Goal: Task Accomplishment & Management: Complete application form

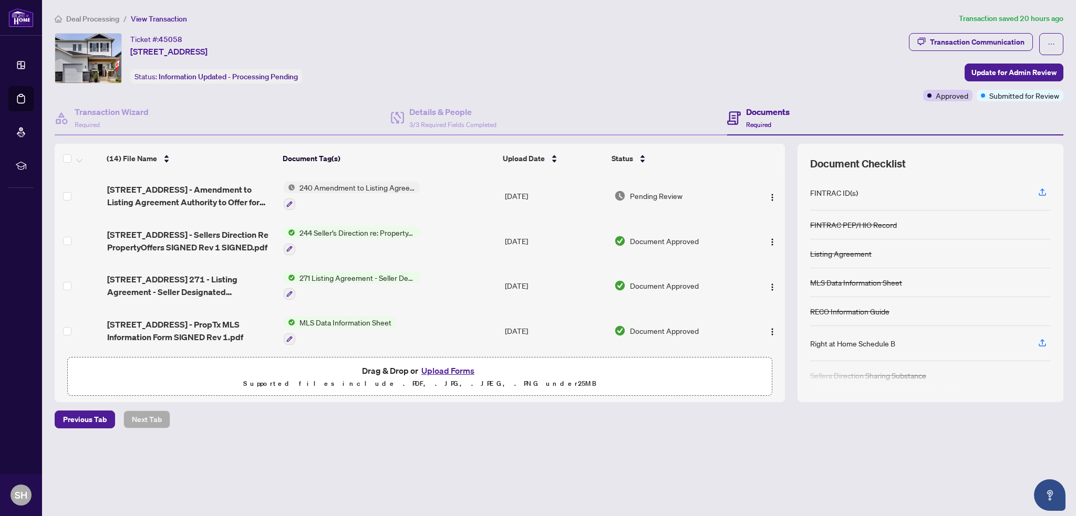
click at [444, 371] on button "Upload Forms" at bounding box center [447, 371] width 59 height 14
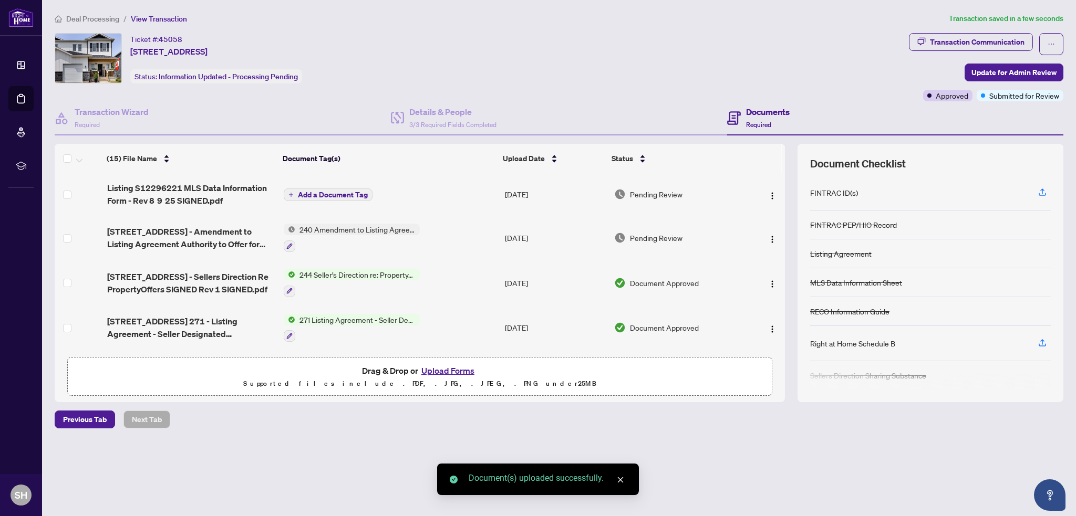
click at [307, 194] on span "Add a Document Tag" at bounding box center [333, 194] width 70 height 7
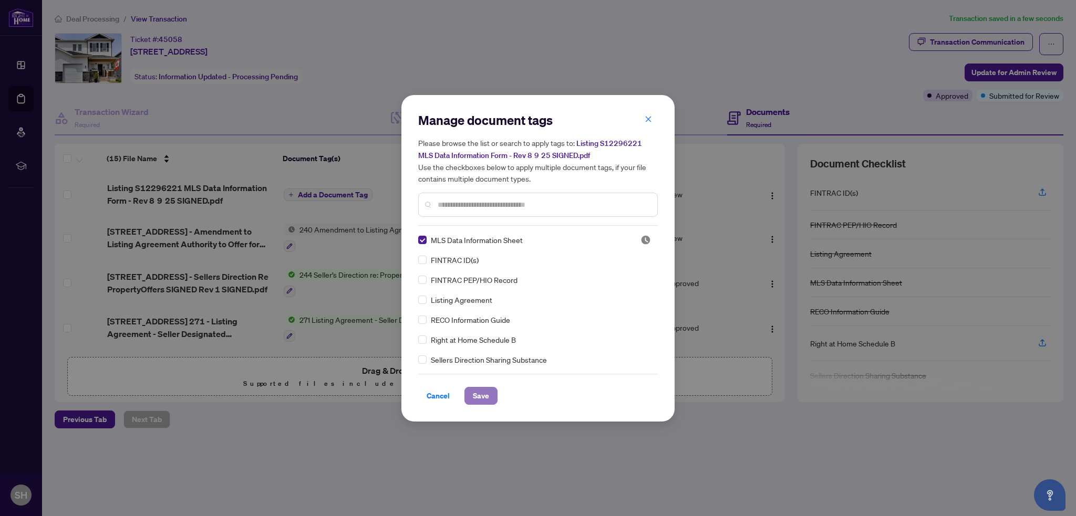
click at [480, 396] on span "Save" at bounding box center [481, 396] width 16 height 17
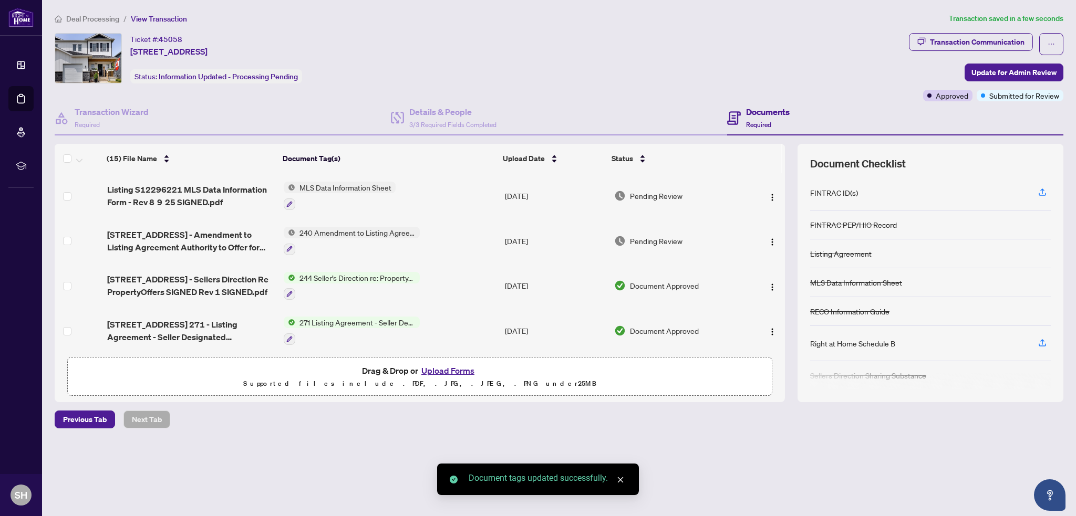
click at [455, 369] on button "Upload Forms" at bounding box center [447, 371] width 59 height 14
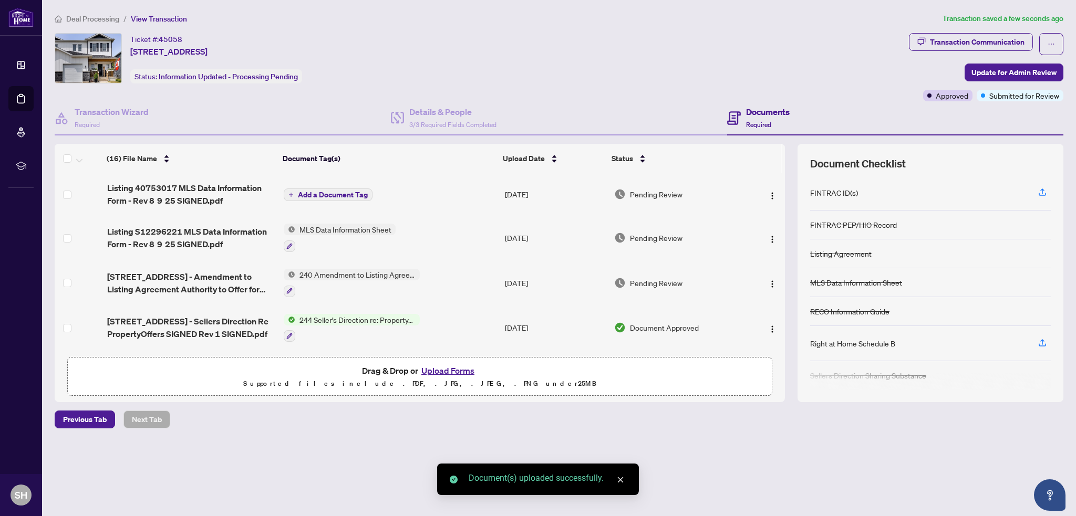
click at [341, 191] on span "Add a Document Tag" at bounding box center [333, 194] width 70 height 7
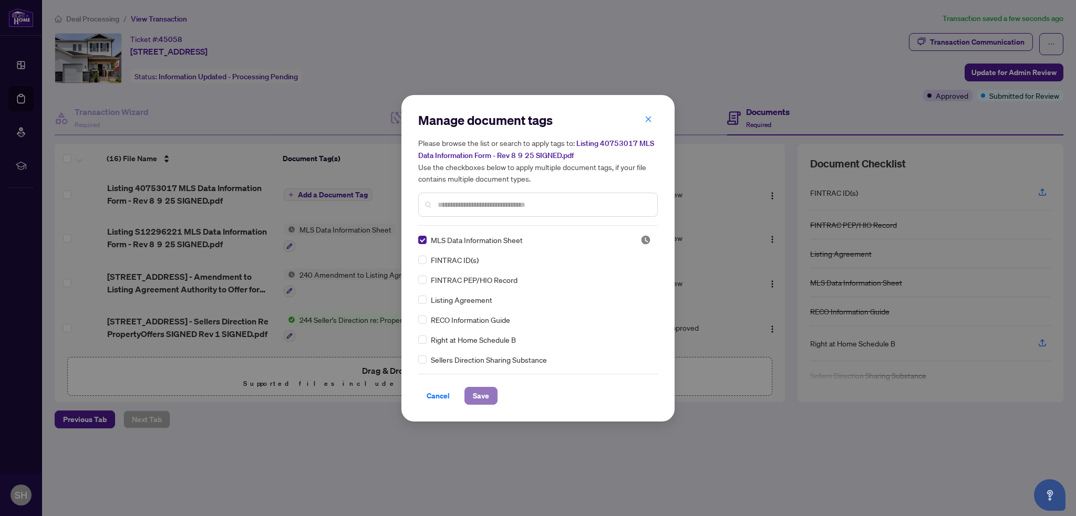
click at [484, 396] on span "Save" at bounding box center [481, 396] width 16 height 17
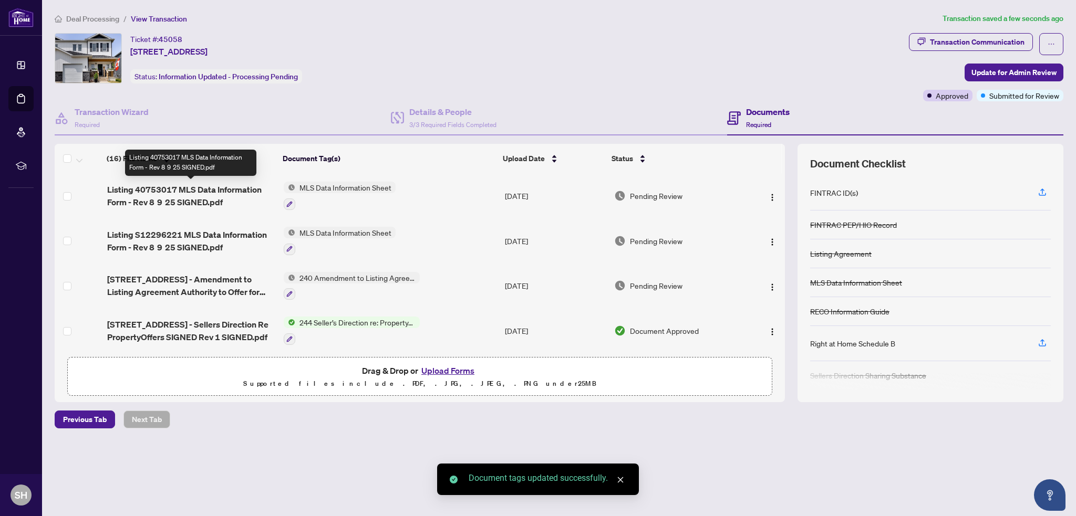
click at [175, 196] on span "Listing 40753017 MLS Data Information Form - Rev 8 9 25 SIGNED.pdf" at bounding box center [191, 195] width 168 height 25
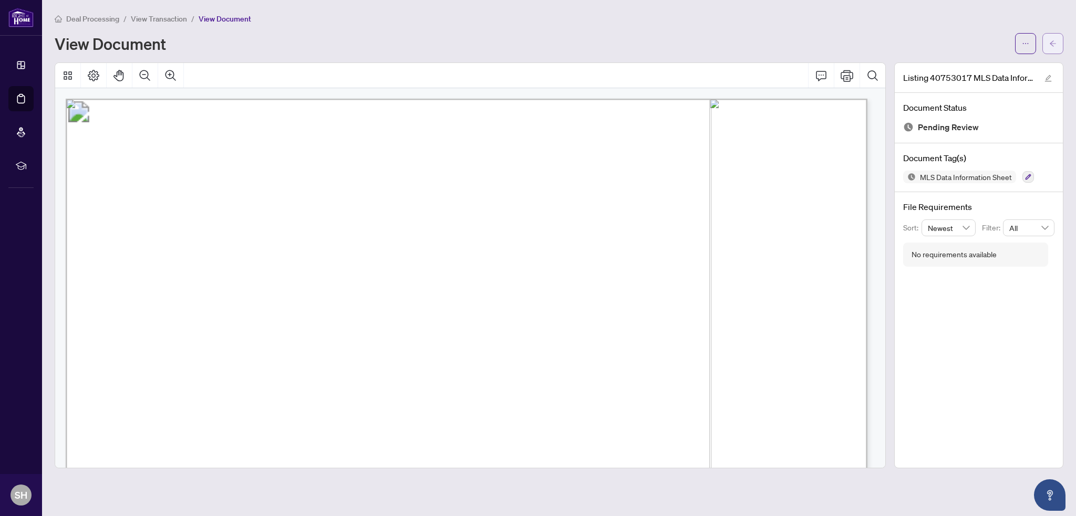
click at [1052, 46] on icon "arrow-left" at bounding box center [1052, 43] width 7 height 7
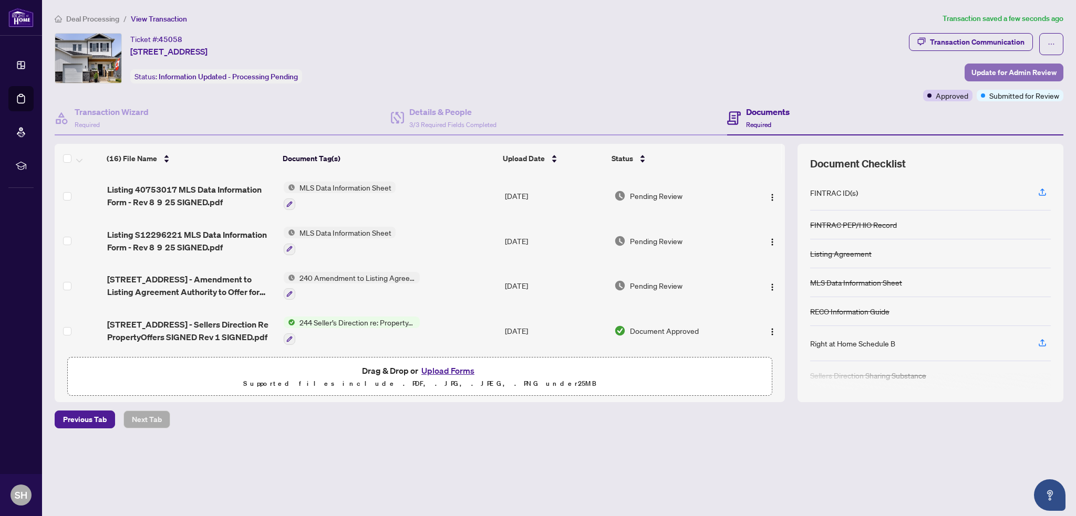
click at [1004, 68] on span "Update for Admin Review" at bounding box center [1013, 72] width 85 height 17
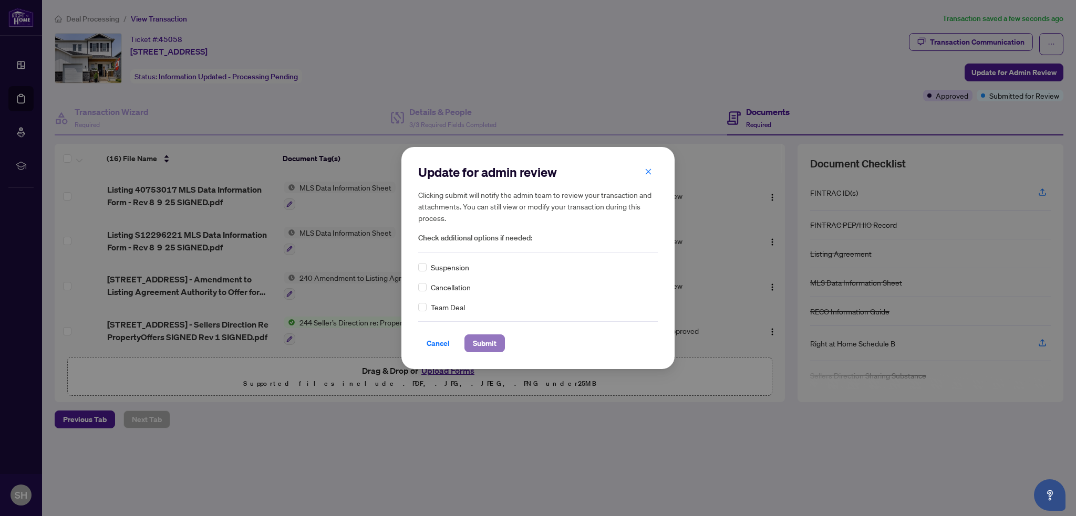
click at [477, 339] on span "Submit" at bounding box center [485, 343] width 24 height 17
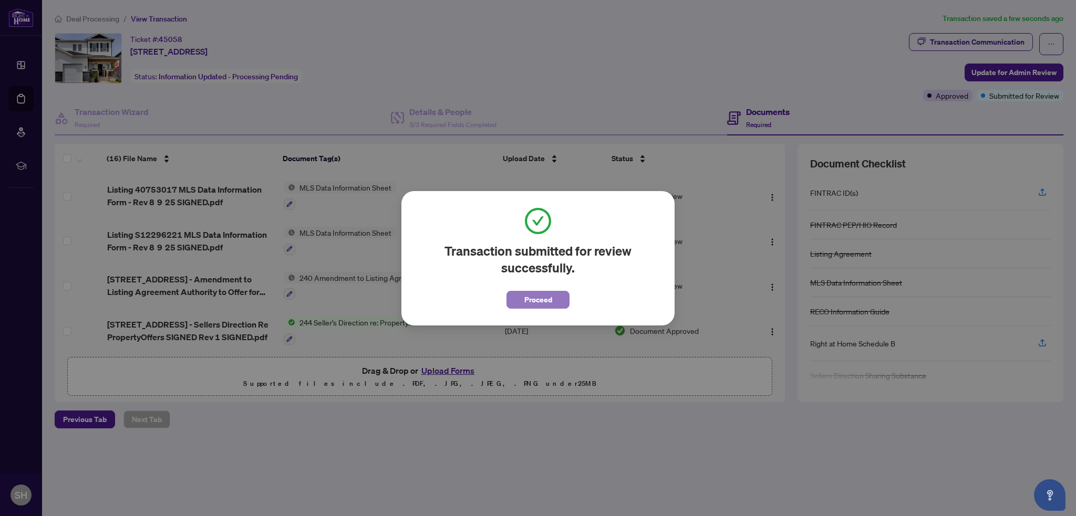
click at [545, 298] on span "Proceed" at bounding box center [538, 300] width 28 height 17
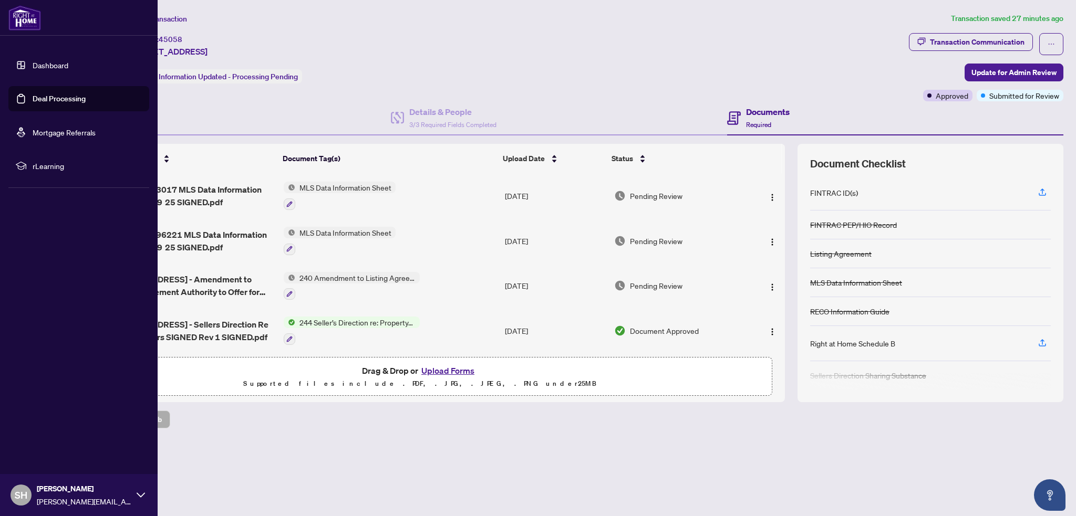
click at [33, 100] on link "Deal Processing" at bounding box center [59, 98] width 53 height 9
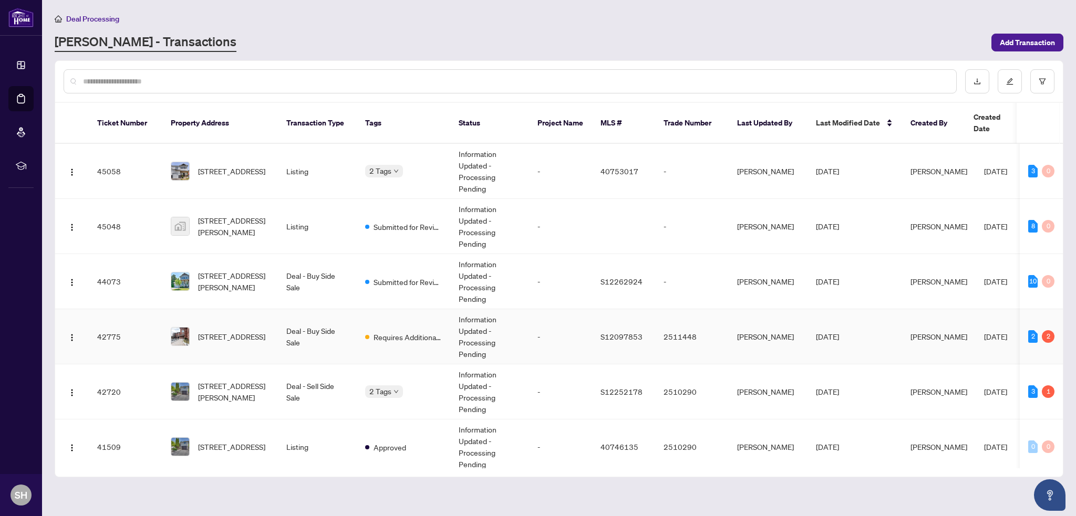
click at [240, 311] on td "[STREET_ADDRESS]" at bounding box center [220, 336] width 116 height 55
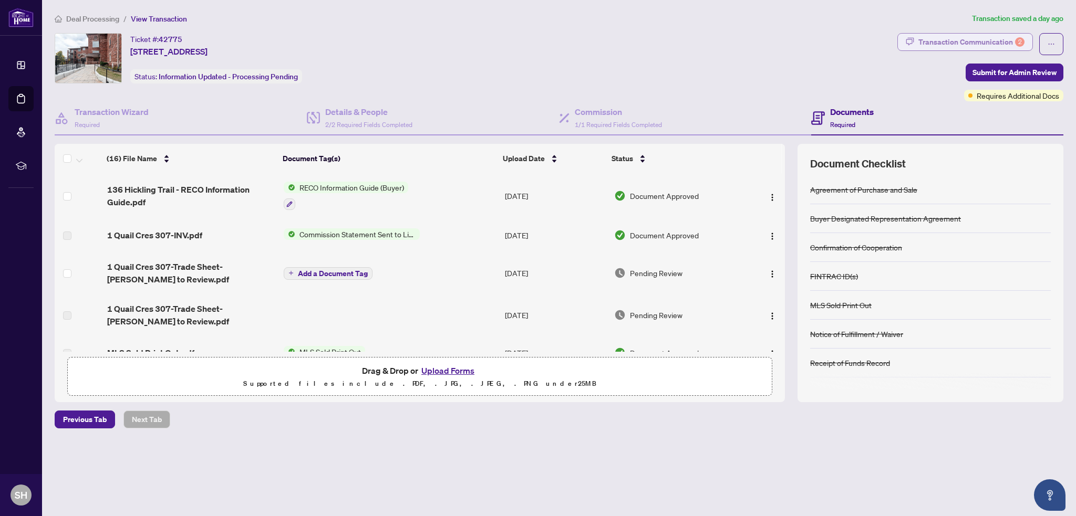
click at [967, 45] on div "Transaction Communication 2" at bounding box center [971, 42] width 106 height 17
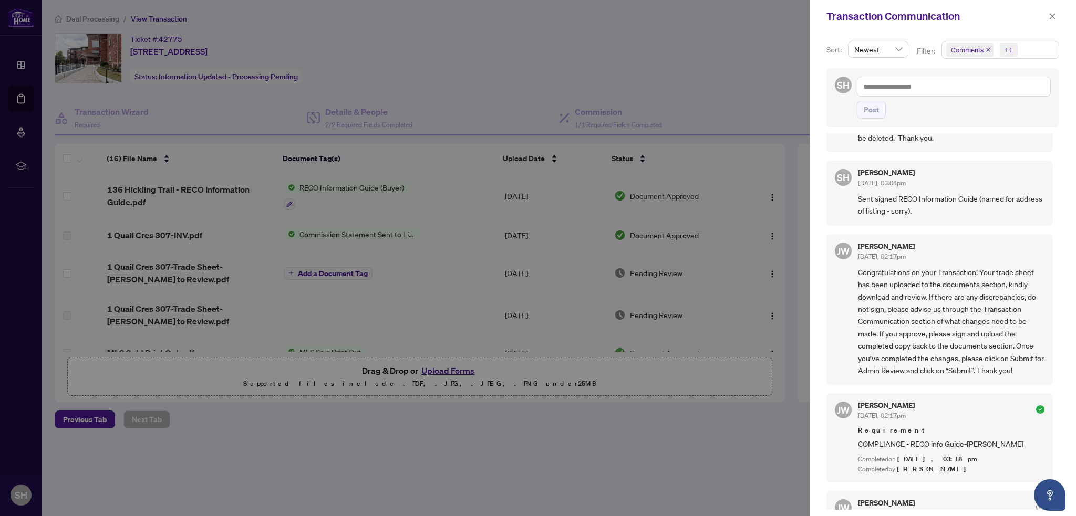
scroll to position [293, 0]
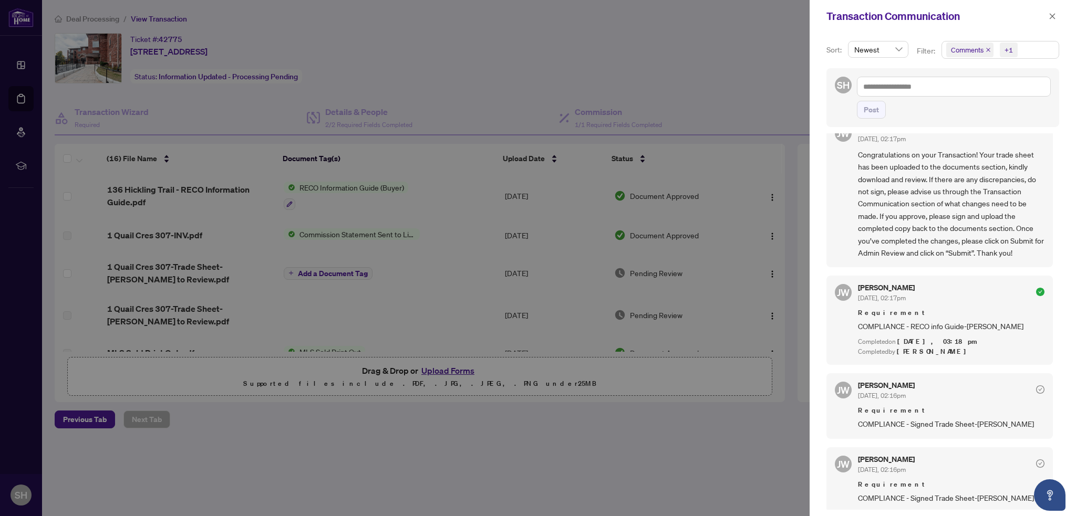
click at [466, 87] on div at bounding box center [538, 258] width 1076 height 516
click at [275, 411] on div at bounding box center [538, 258] width 1076 height 516
click at [514, 49] on div at bounding box center [538, 258] width 1076 height 516
click at [1056, 14] on button "button" at bounding box center [1052, 16] width 14 height 13
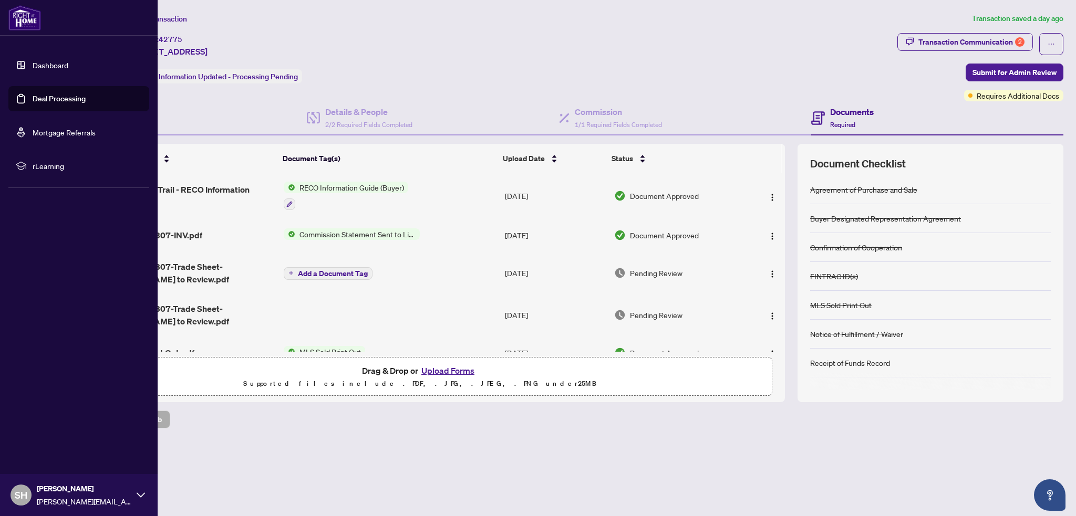
click at [33, 94] on link "Deal Processing" at bounding box center [59, 98] width 53 height 9
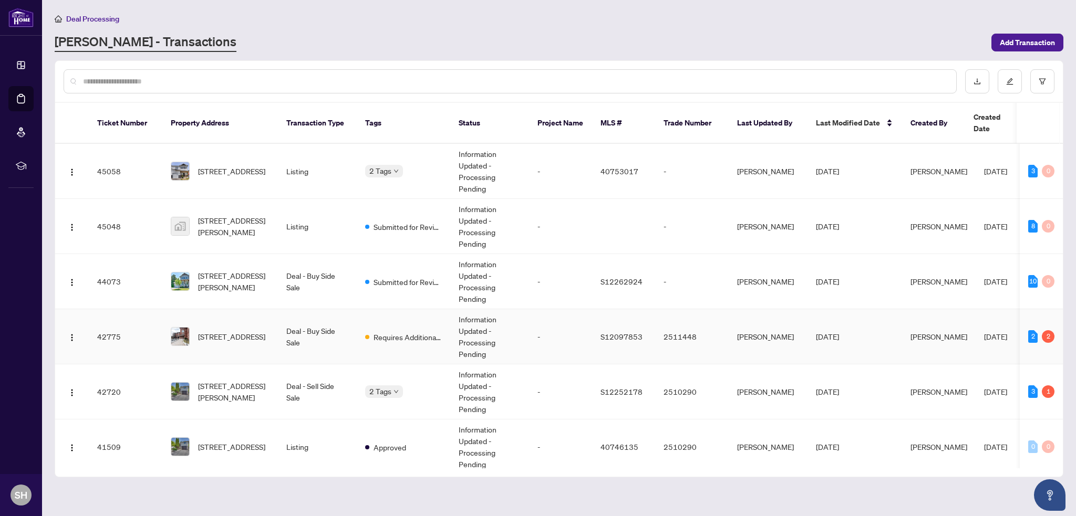
scroll to position [8, 0]
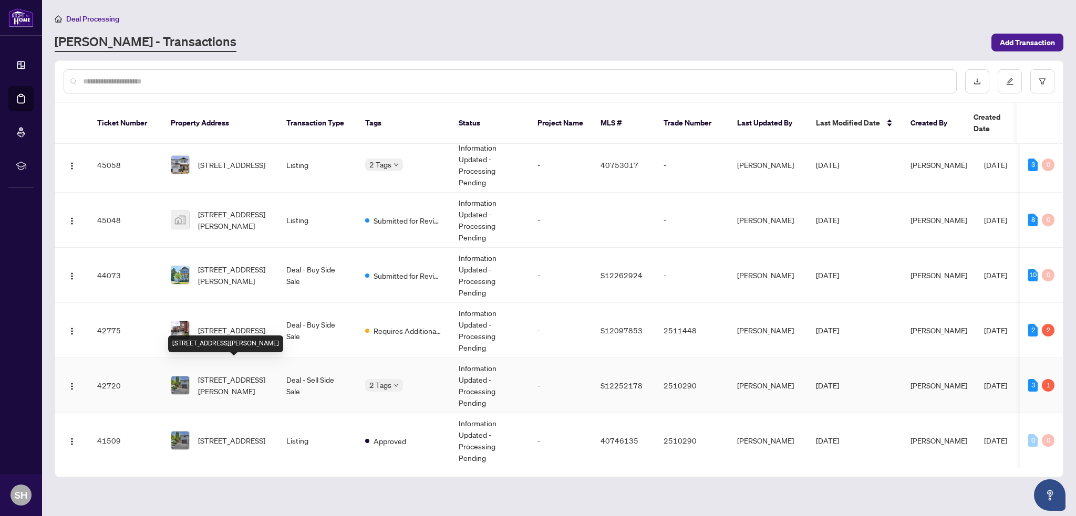
click at [212, 374] on span "[STREET_ADDRESS][PERSON_NAME]" at bounding box center [233, 385] width 71 height 23
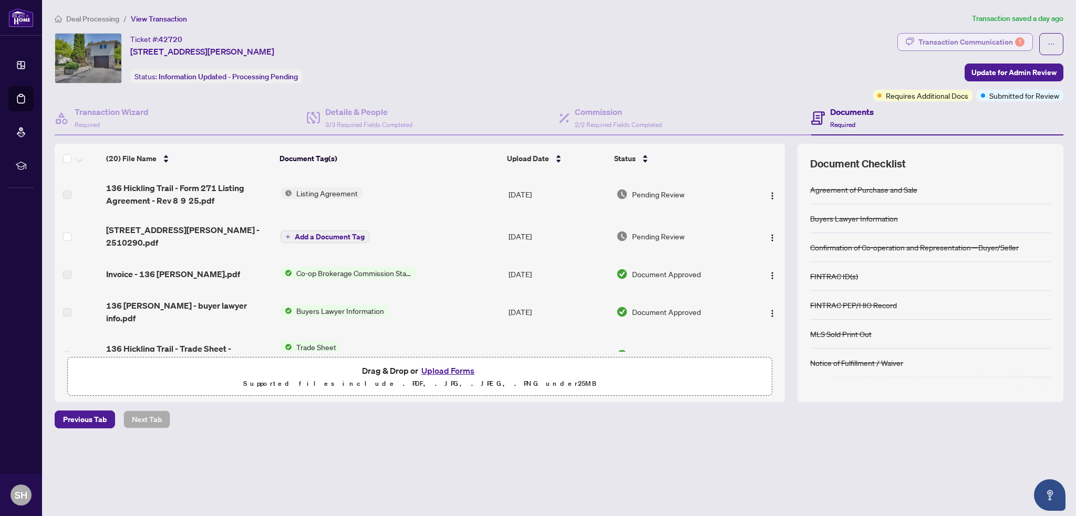
click at [986, 42] on div "Transaction Communication 1" at bounding box center [971, 42] width 106 height 17
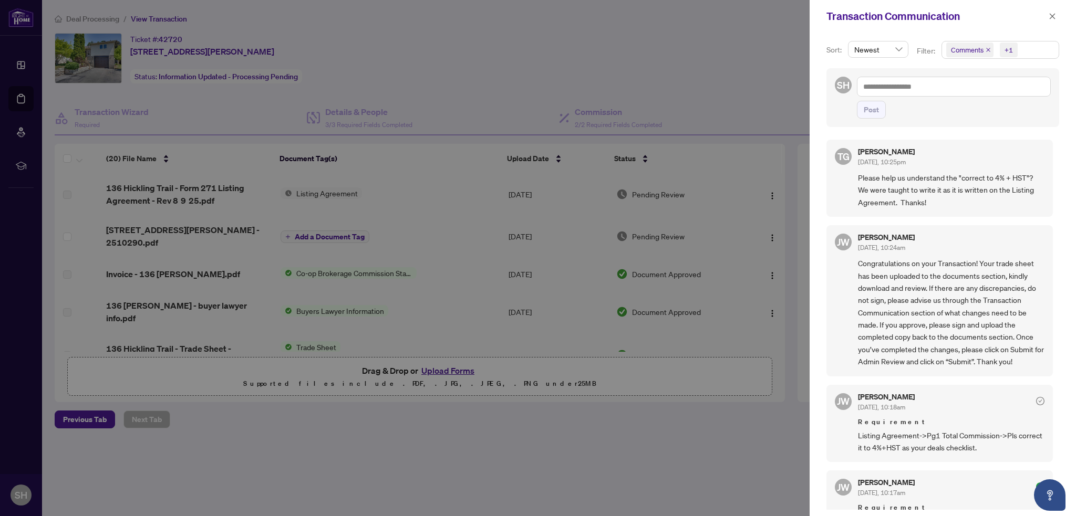
click at [677, 98] on div at bounding box center [538, 258] width 1076 height 516
click at [1053, 19] on icon "close" at bounding box center [1052, 16] width 7 height 7
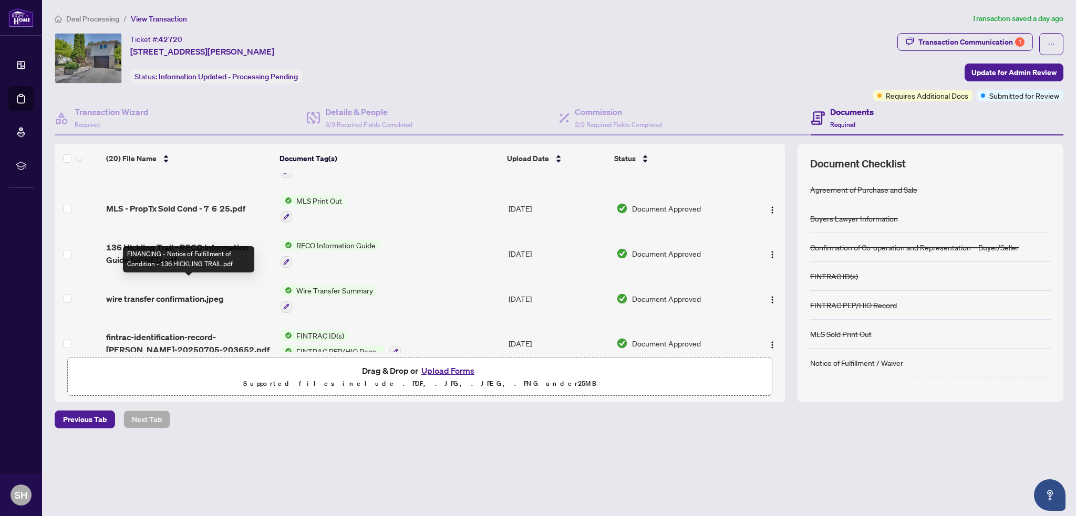
scroll to position [690, 0]
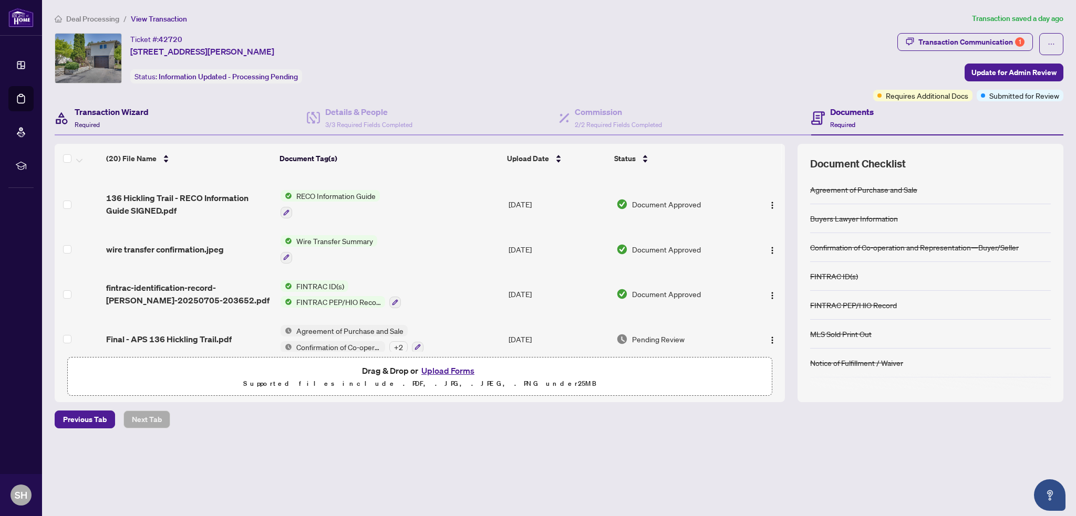
click at [76, 116] on h4 "Transaction Wizard" at bounding box center [112, 112] width 74 height 13
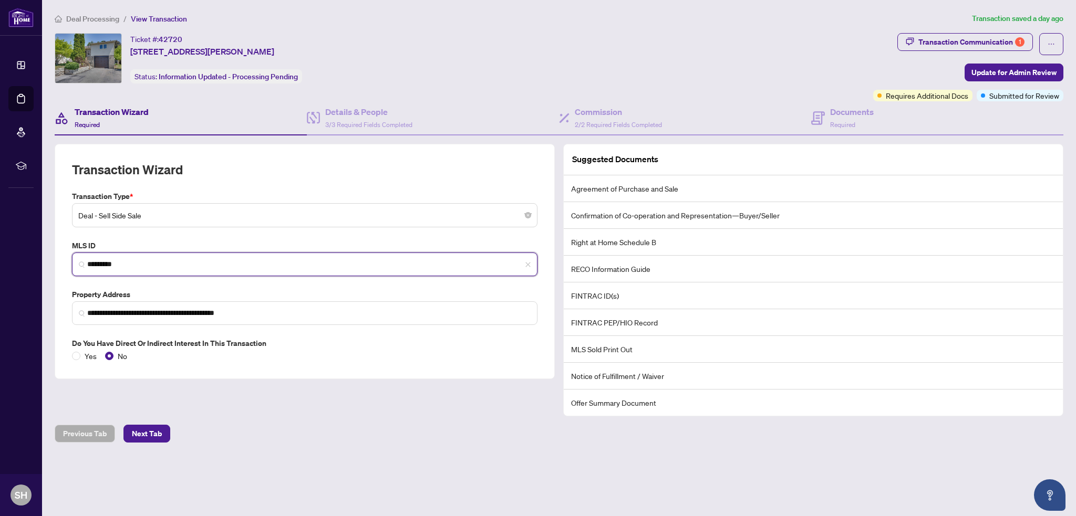
click at [97, 267] on input "*********" at bounding box center [308, 264] width 443 height 11
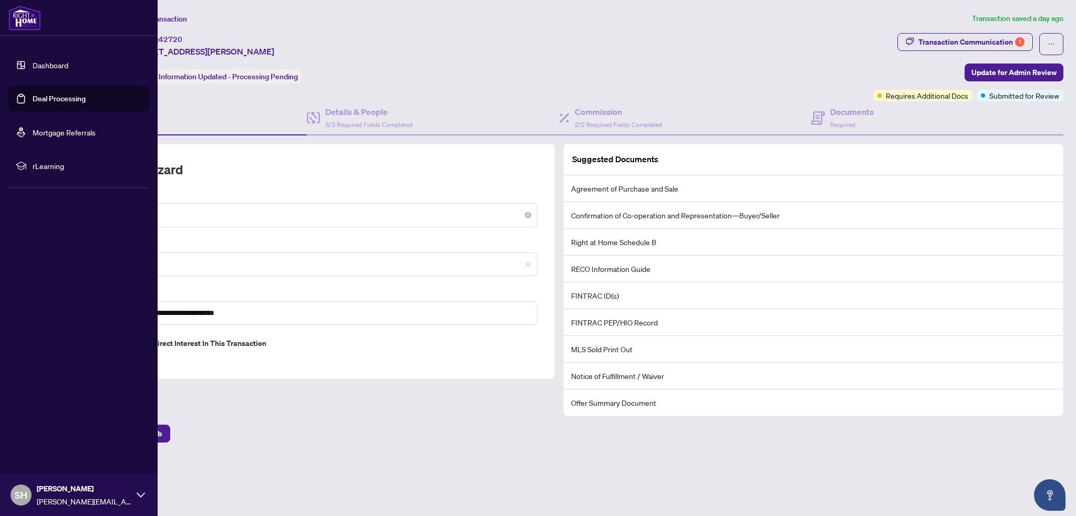
click at [33, 98] on link "Deal Processing" at bounding box center [59, 98] width 53 height 9
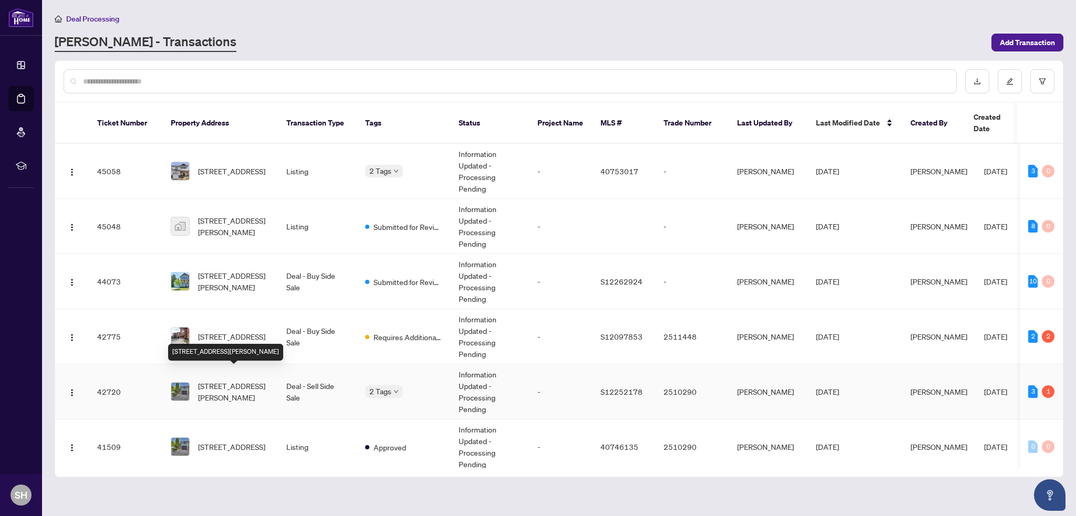
click at [214, 380] on span "[STREET_ADDRESS][PERSON_NAME]" at bounding box center [233, 391] width 71 height 23
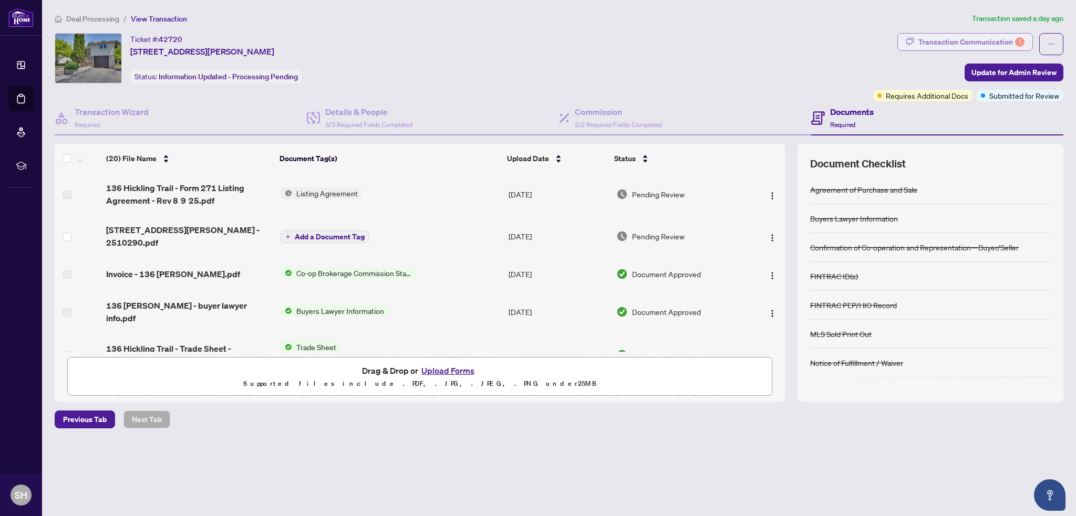
click at [973, 43] on div "Transaction Communication 1" at bounding box center [971, 42] width 106 height 17
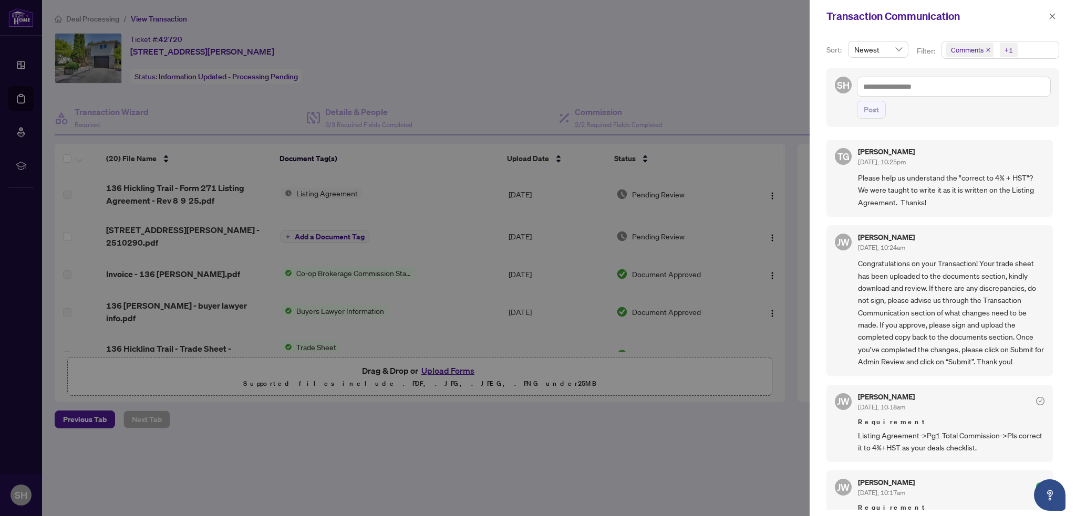
click at [459, 80] on div at bounding box center [538, 258] width 1076 height 516
click at [1054, 15] on icon "close" at bounding box center [1052, 16] width 7 height 7
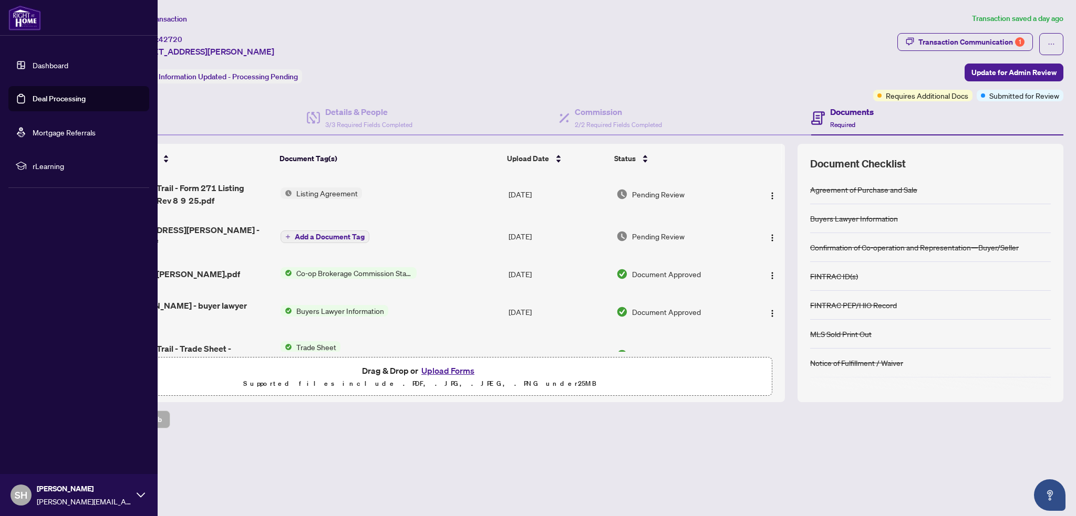
click at [33, 96] on link "Deal Processing" at bounding box center [59, 98] width 53 height 9
